Goal: Use online tool/utility: Utilize a website feature to perform a specific function

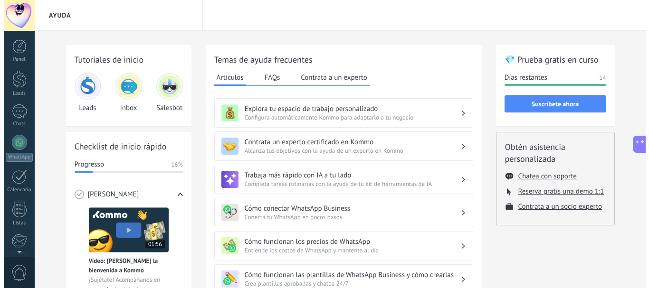
scroll to position [107, 0]
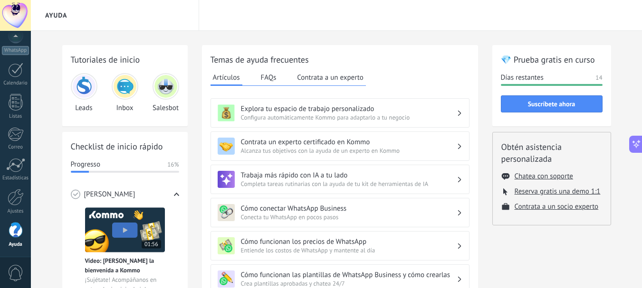
click at [90, 78] on img at bounding box center [84, 86] width 23 height 23
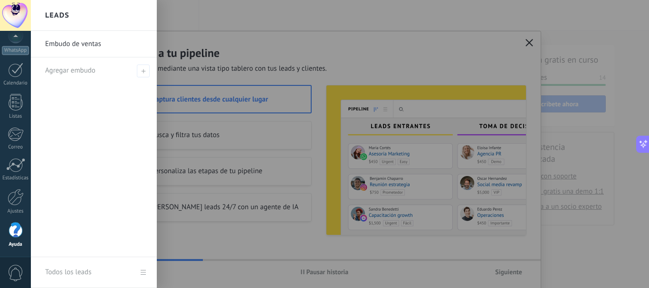
click at [525, 43] on div at bounding box center [355, 144] width 649 height 288
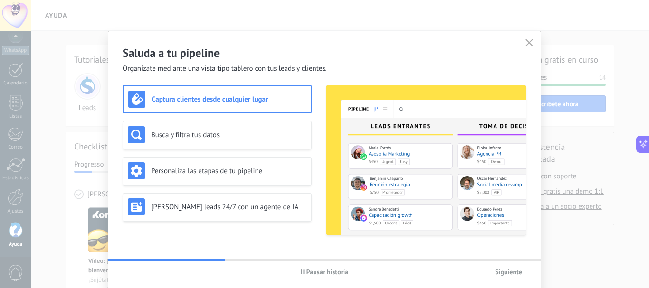
click at [492, 45] on div "Saluda a tu pipeline Organízate mediante una vista tipo tablero con tus leads y…" at bounding box center [324, 52] width 432 height 42
click at [532, 40] on button "button" at bounding box center [529, 43] width 12 height 13
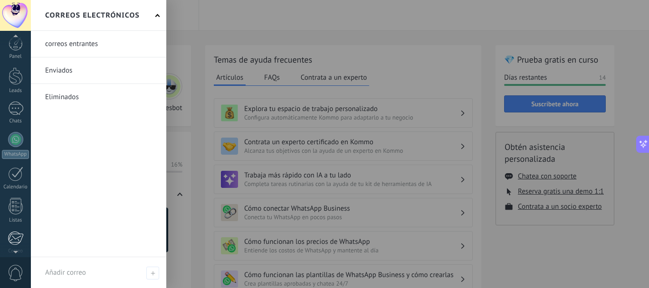
scroll to position [0, 0]
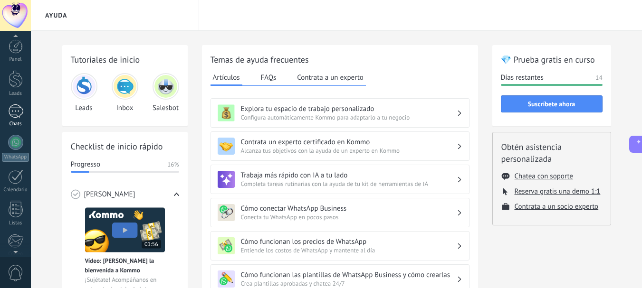
click at [16, 119] on link "1 Chats" at bounding box center [15, 116] width 31 height 23
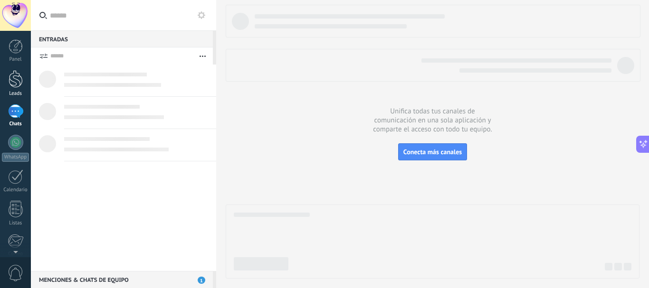
click at [12, 87] on div at bounding box center [16, 79] width 14 height 18
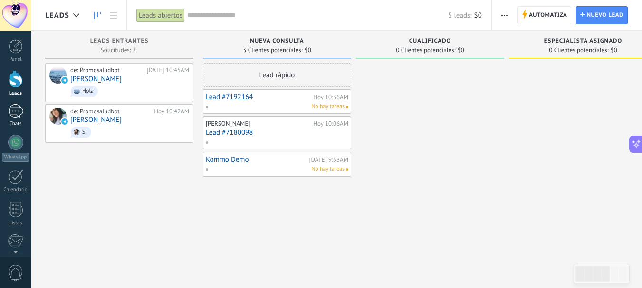
click at [17, 114] on div "1" at bounding box center [15, 112] width 15 height 14
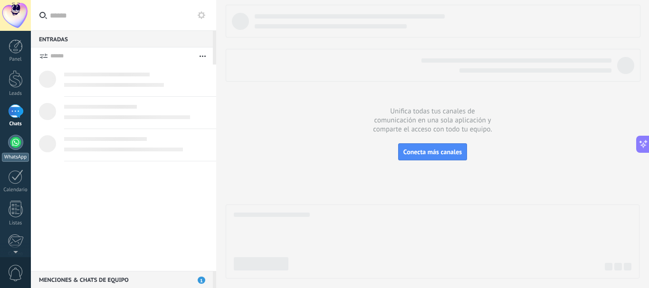
click at [23, 141] on div at bounding box center [15, 142] width 15 height 15
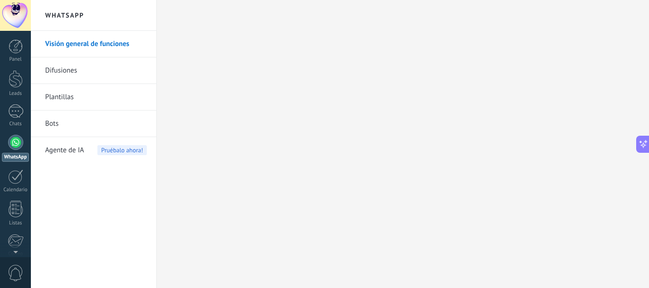
click at [50, 119] on link "Bots" at bounding box center [96, 124] width 102 height 27
click at [52, 119] on link "Bots" at bounding box center [96, 124] width 102 height 27
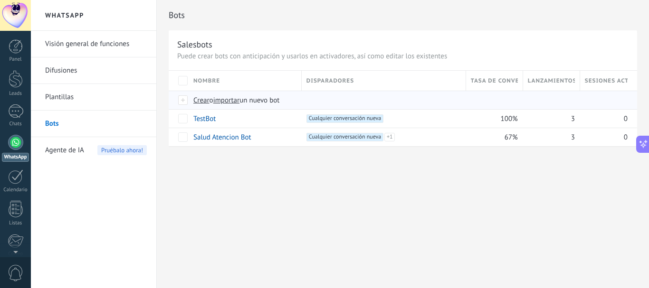
click at [201, 100] on span "Crear" at bounding box center [201, 100] width 16 height 9
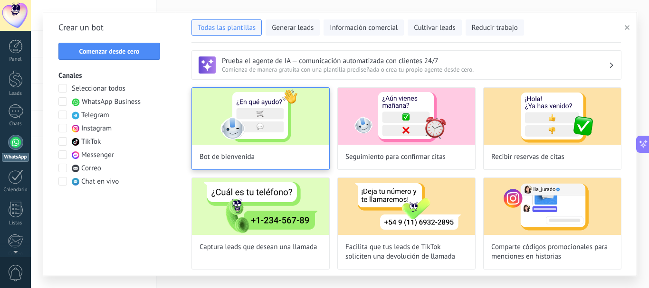
click at [258, 142] on img at bounding box center [260, 116] width 137 height 57
type input "**********"
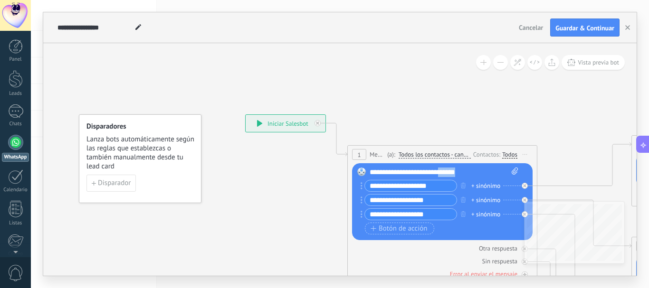
drag, startPoint x: 477, startPoint y: 172, endPoint x: 452, endPoint y: 165, distance: 25.9
click at [452, 167] on div "Reemplazar Quitar Convertir a mensaje de voz Arrastre la imagen aquí para adjun…" at bounding box center [442, 201] width 181 height 77
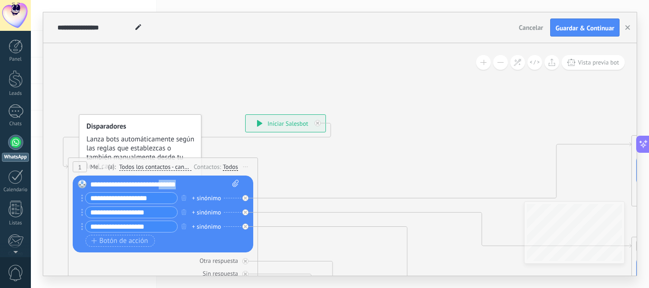
drag, startPoint x: 469, startPoint y: 150, endPoint x: 180, endPoint y: 154, distance: 288.5
click at [185, 158] on div "1 Message ******* (a): Todos los contactos - canales seleccionados Todos los co…" at bounding box center [162, 167] width 189 height 18
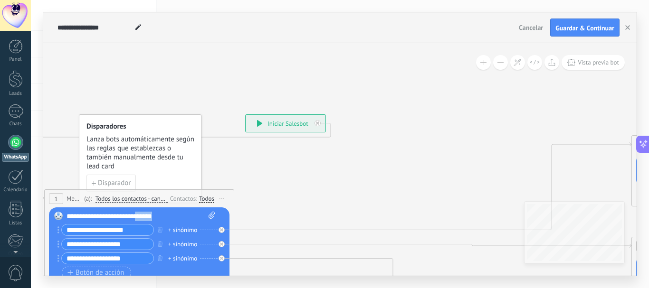
drag, startPoint x: 180, startPoint y: 154, endPoint x: 161, endPoint y: 191, distance: 41.9
click at [161, 191] on div "1 Message ******* (a): Todos los contactos - canales seleccionados Todos los co…" at bounding box center [139, 199] width 189 height 18
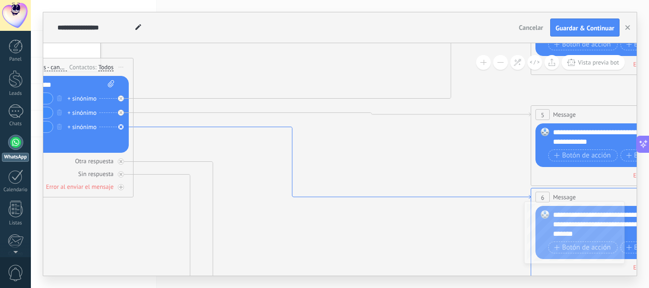
drag, startPoint x: 394, startPoint y: 172, endPoint x: 294, endPoint y: 154, distance: 102.3
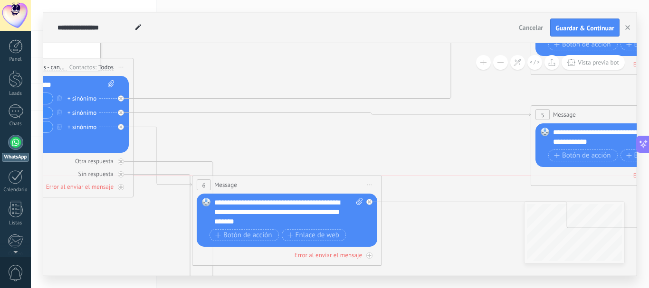
drag, startPoint x: 628, startPoint y: 196, endPoint x: 289, endPoint y: 183, distance: 339.1
click at [289, 183] on div "6 Message ******* (a): Todos los contactos - canales seleccionados Todos los co…" at bounding box center [286, 185] width 189 height 18
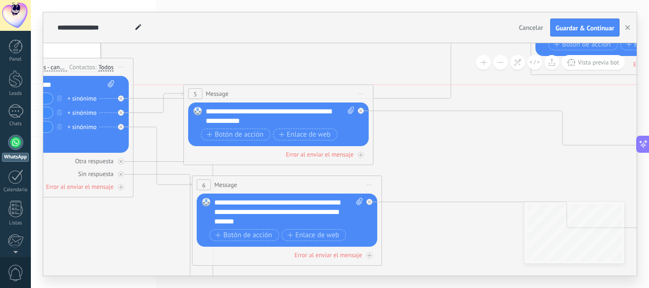
drag, startPoint x: 585, startPoint y: 115, endPoint x: 252, endPoint y: 91, distance: 334.4
click at [252, 91] on div "5 Message ******* (a): Todos los contactos - canales seleccionados Todos los co…" at bounding box center [278, 94] width 189 height 18
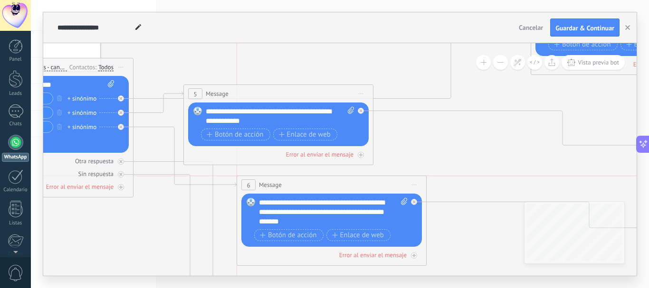
drag, startPoint x: 254, startPoint y: 187, endPoint x: 279, endPoint y: 187, distance: 25.7
click at [279, 187] on div "6 Message ******* (a): Todos los contactos - canales seleccionados Todos los co…" at bounding box center [331, 185] width 189 height 18
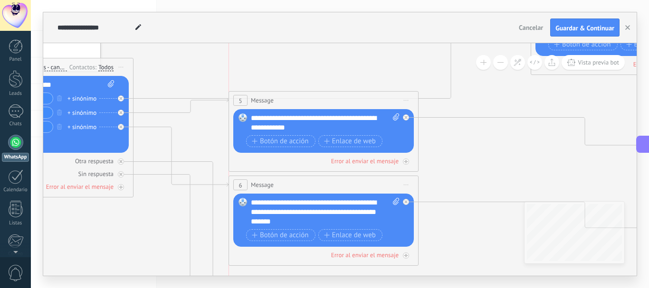
click at [326, 96] on div "5 Message ******* (a): Todos los contactos - canales seleccionados Todos los co…" at bounding box center [323, 101] width 189 height 18
click at [374, 162] on div "Error al enviar el mensaje" at bounding box center [364, 161] width 67 height 8
click at [404, 160] on div at bounding box center [406, 162] width 6 height 6
click at [348, 165] on div "Error al enviar el mensaje" at bounding box center [323, 161] width 181 height 9
click at [346, 163] on div "Error al enviar el mensaje" at bounding box center [364, 161] width 67 height 8
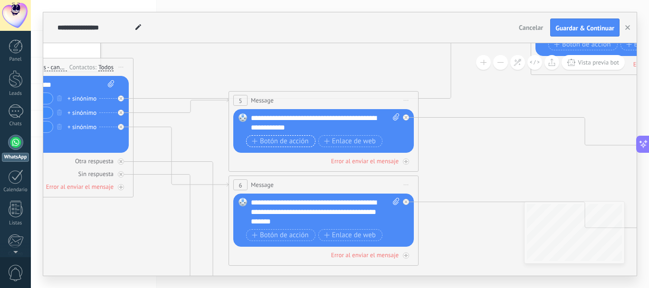
click at [265, 144] on span "Botón de acción" at bounding box center [280, 142] width 57 height 8
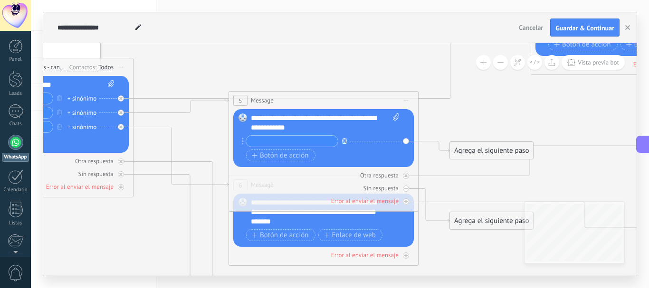
click at [345, 138] on icon "button" at bounding box center [344, 141] width 5 height 6
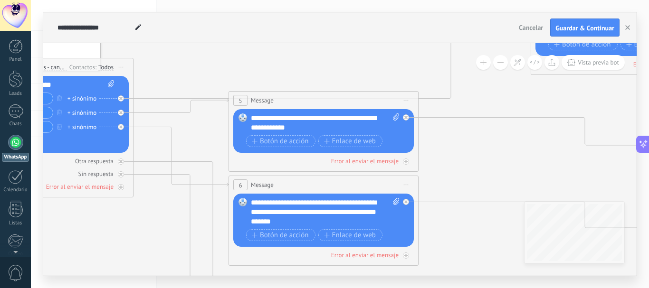
click at [296, 148] on div "Botón de acción Enlace de web" at bounding box center [322, 142] width 153 height 14
drag, startPoint x: 294, startPoint y: 144, endPoint x: 229, endPoint y: 167, distance: 68.8
click at [293, 144] on span "Botón de acción" at bounding box center [280, 142] width 57 height 8
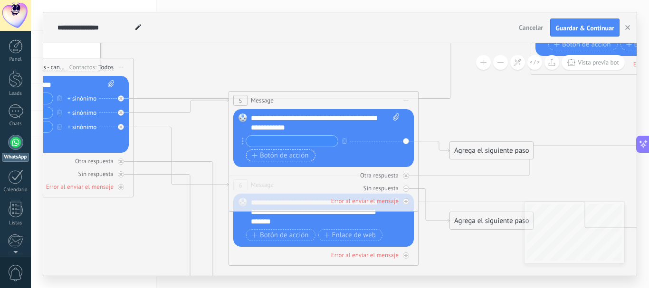
click at [249, 154] on button "Botón de acción" at bounding box center [280, 156] width 69 height 12
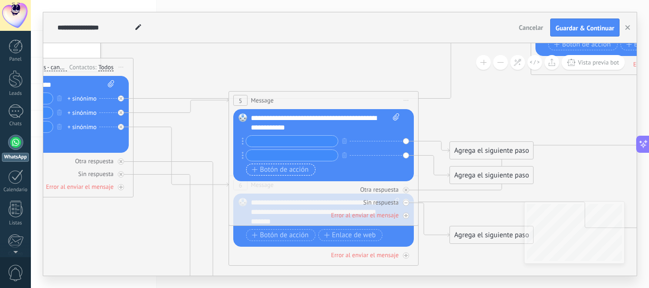
click at [261, 171] on span "Botón de acción" at bounding box center [280, 170] width 57 height 8
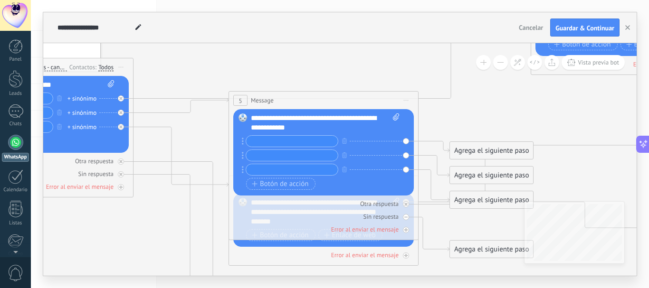
click at [243, 170] on circle at bounding box center [243, 170] width 2 height 2
click at [244, 170] on div "Reemplazar Quitar Convertir a mensaje de voz Arrastre la imagen aquí para adjun…" at bounding box center [323, 152] width 181 height 86
click at [243, 170] on div at bounding box center [290, 170] width 96 height 12
click at [243, 170] on circle at bounding box center [243, 170] width 2 height 2
click at [408, 140] on div "Reemplazar Quitar Convertir a mensaje de voz Arrastre la imagen aquí para adjun…" at bounding box center [323, 152] width 181 height 86
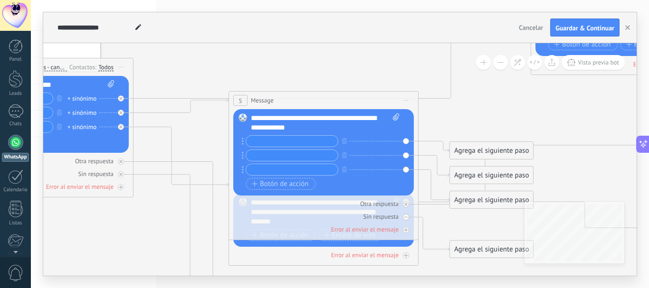
click at [408, 140] on div "Reemplazar Quitar Convertir a mensaje de voz Arrastre la imagen aquí para adjun…" at bounding box center [323, 152] width 181 height 86
click at [407, 141] on div "Reemplazar Quitar Convertir a mensaje de voz Arrastre la imagen aquí para adjun…" at bounding box center [323, 152] width 181 height 86
drag, startPoint x: 401, startPoint y: 119, endPoint x: 395, endPoint y: 120, distance: 5.2
click at [396, 120] on div "Reemplazar Quitar Convertir a mensaje de voz Arrastre la imagen aquí para adjun…" at bounding box center [323, 152] width 181 height 86
click at [394, 120] on icon at bounding box center [396, 117] width 6 height 7
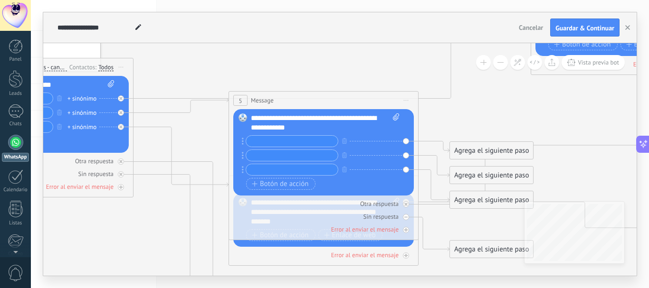
click input "Subir" at bounding box center [0, 0] width 0 height 0
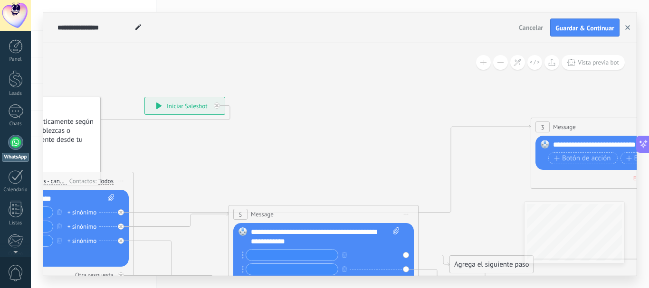
click at [632, 26] on button "button" at bounding box center [628, 28] width 14 height 18
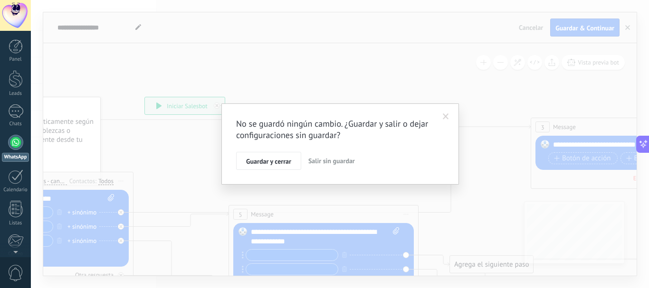
click at [327, 160] on span "Salir sin guardar" at bounding box center [331, 161] width 47 height 9
